Goal: Information Seeking & Learning: Learn about a topic

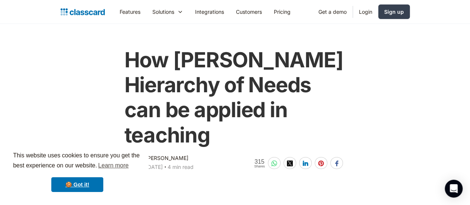
scroll to position [37, 0]
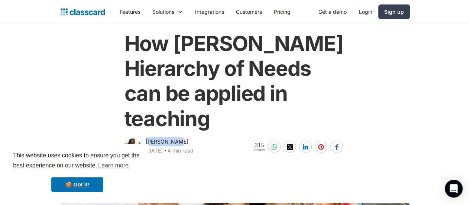
drag, startPoint x: 174, startPoint y: 117, endPoint x: 139, endPoint y: 117, distance: 35.3
click at [139, 137] on div "Dhwani Shah October 9, 2025 ‧ 4 min read" at bounding box center [158, 146] width 69 height 19
copy div "[PERSON_NAME]"
drag, startPoint x: 59, startPoint y: 13, endPoint x: 25, endPoint y: 13, distance: 34.9
click at [61, 13] on div "Features Resources Blog The latest industry news, updates and info. Customer st…" at bounding box center [235, 11] width 349 height 17
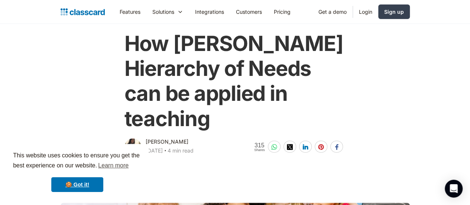
click at [389, 56] on div "How Maslow's Hierarchy of Needs can be applied in teaching Dhwani Shah October …" at bounding box center [235, 90] width 357 height 133
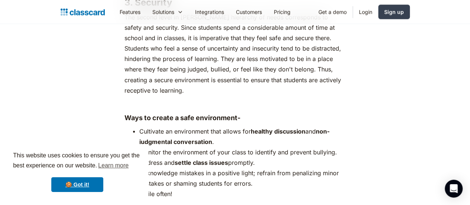
scroll to position [2081, 0]
